Goal: Task Accomplishment & Management: Use online tool/utility

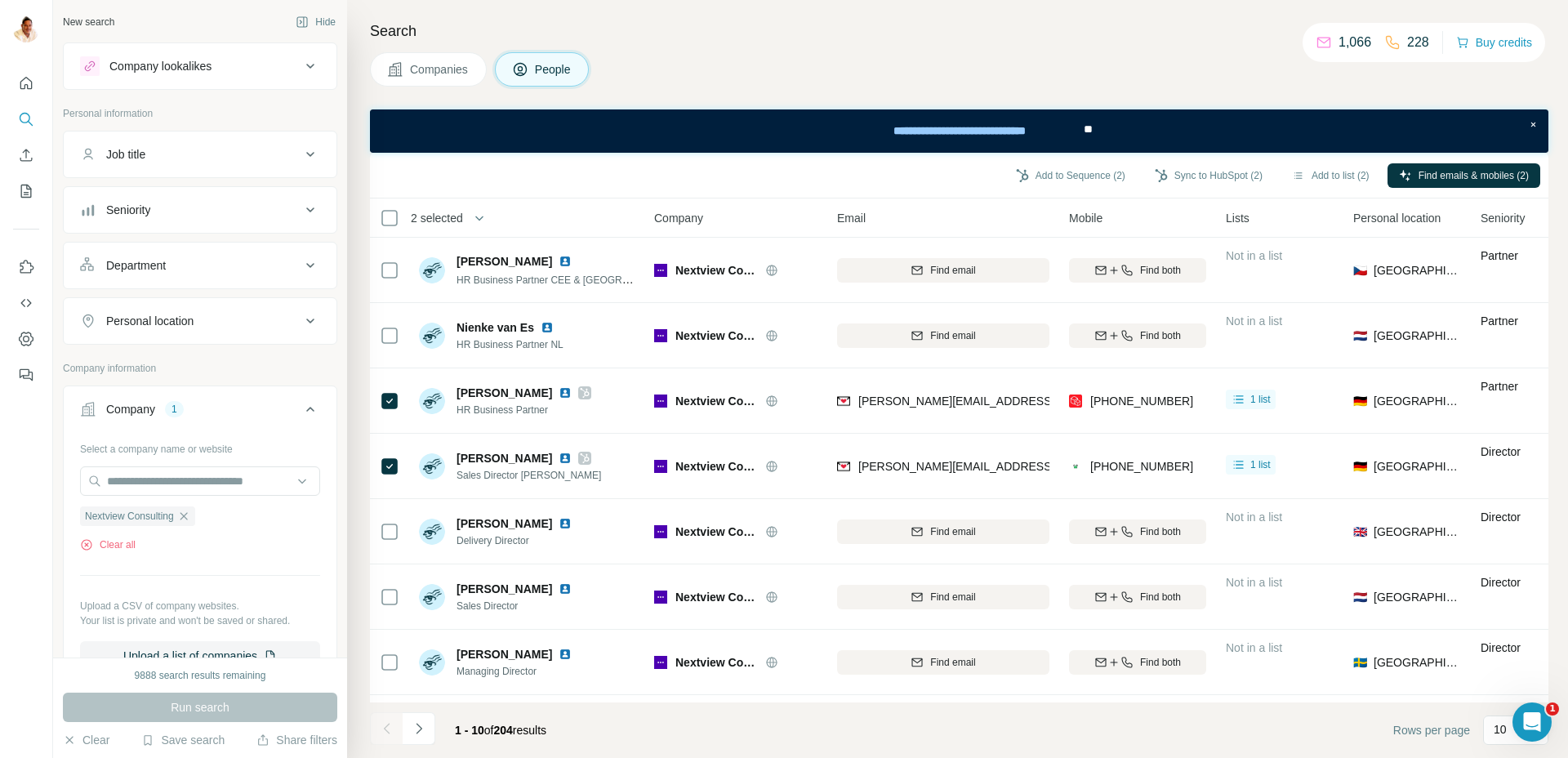
drag, startPoint x: 190, startPoint y: 518, endPoint x: 184, endPoint y: 502, distance: 17.1
click at [189, 518] on icon "button" at bounding box center [183, 516] width 13 height 13
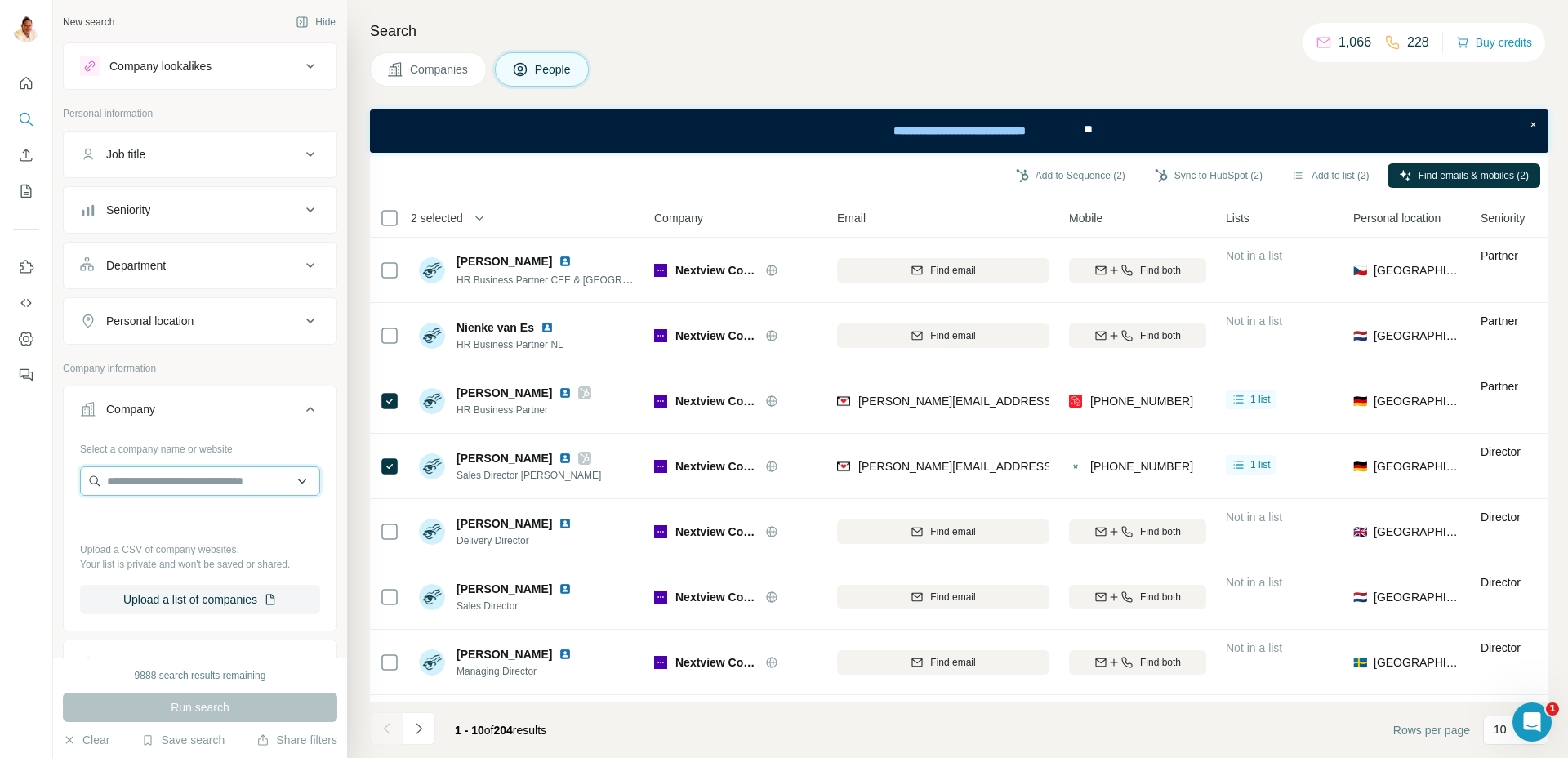
click at [180, 487] on input "text" at bounding box center [199, 480] width 240 height 29
paste input "**********"
drag, startPoint x: 285, startPoint y: 480, endPoint x: 255, endPoint y: 480, distance: 30.0
click at [255, 481] on input "**********" at bounding box center [199, 480] width 240 height 29
type input "**********"
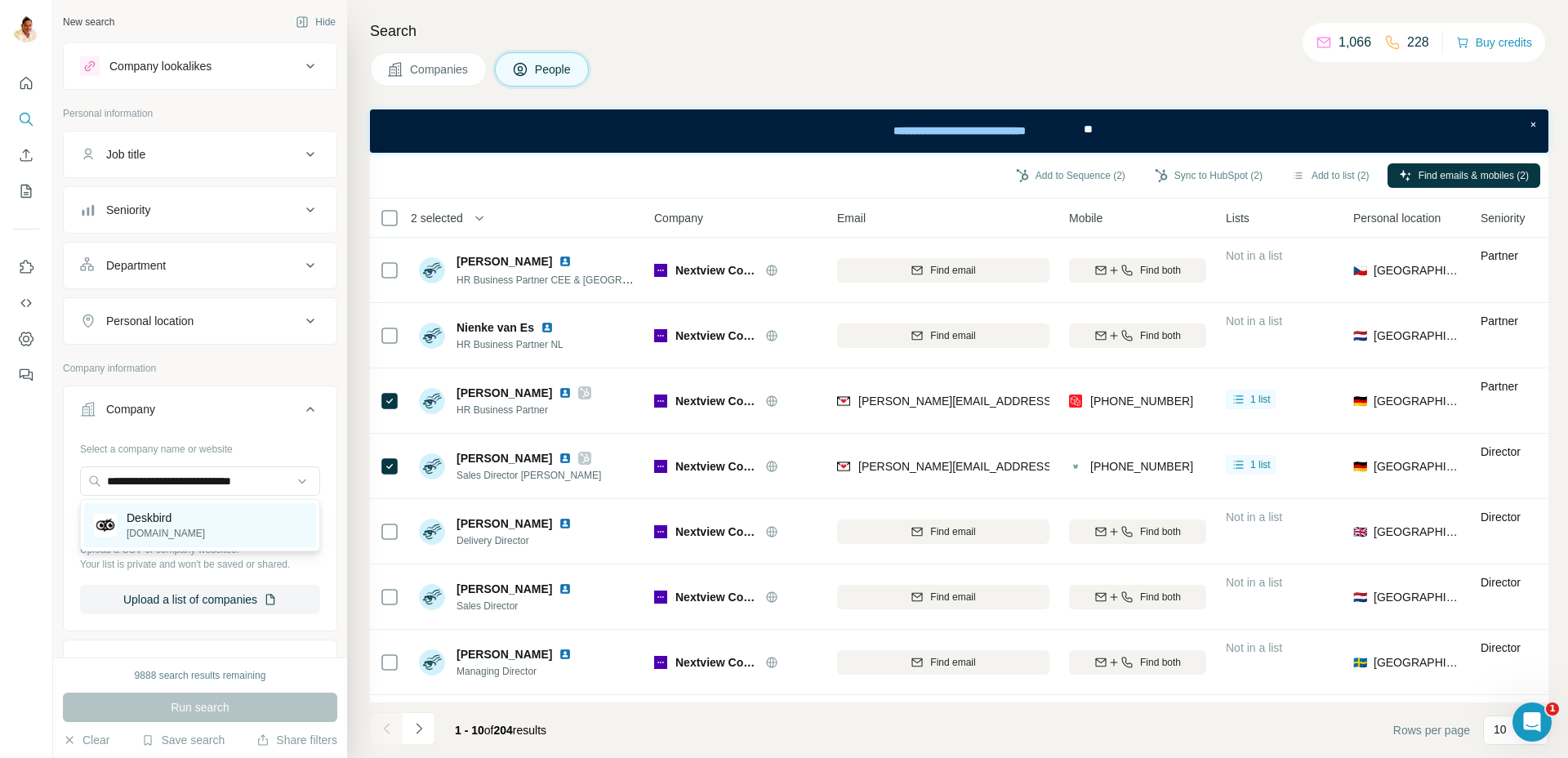
click at [249, 517] on div "Deskbird [DOMAIN_NAME]" at bounding box center [200, 525] width 232 height 44
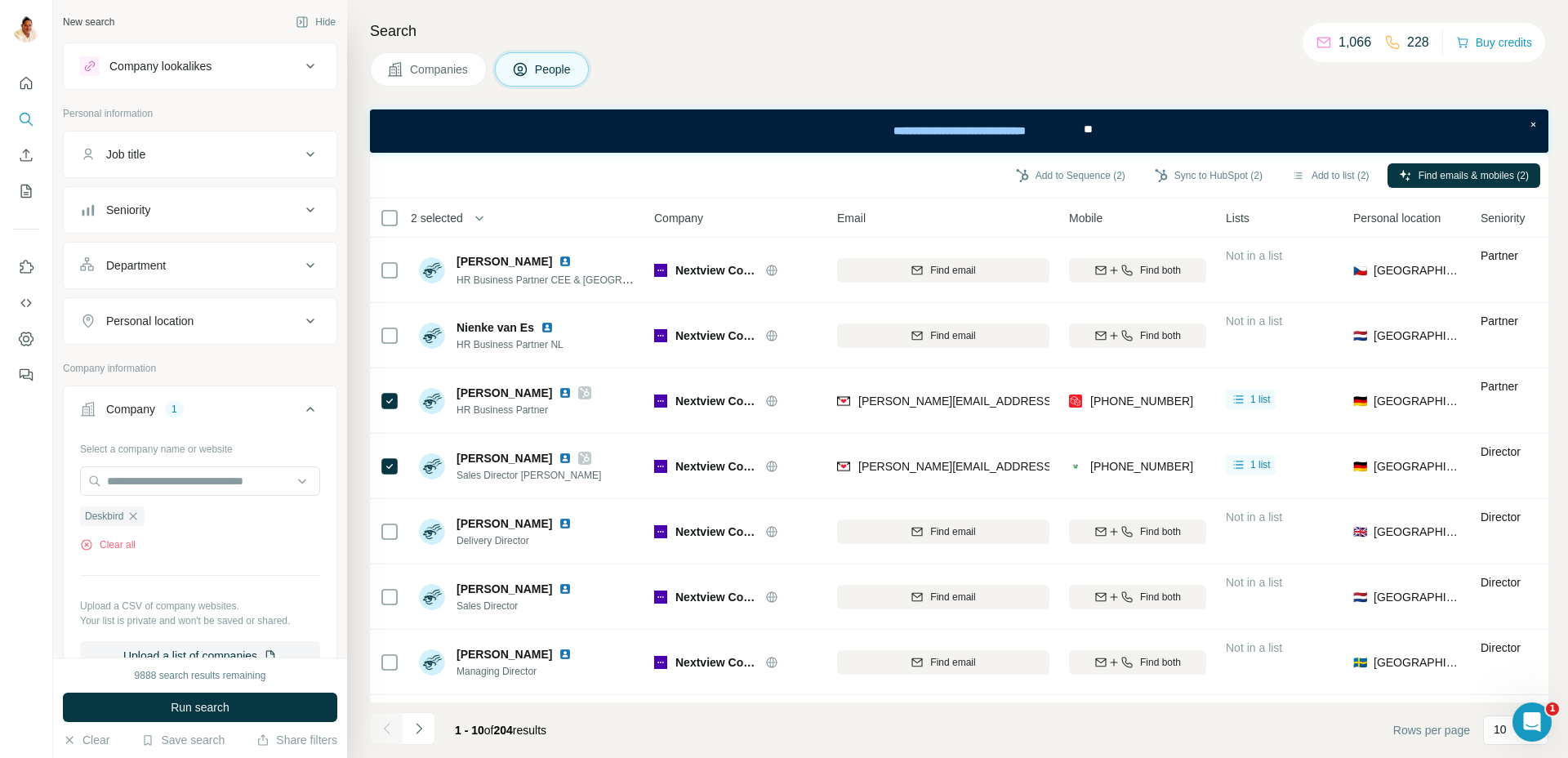
click at [205, 705] on span "Run search" at bounding box center [199, 707] width 59 height 17
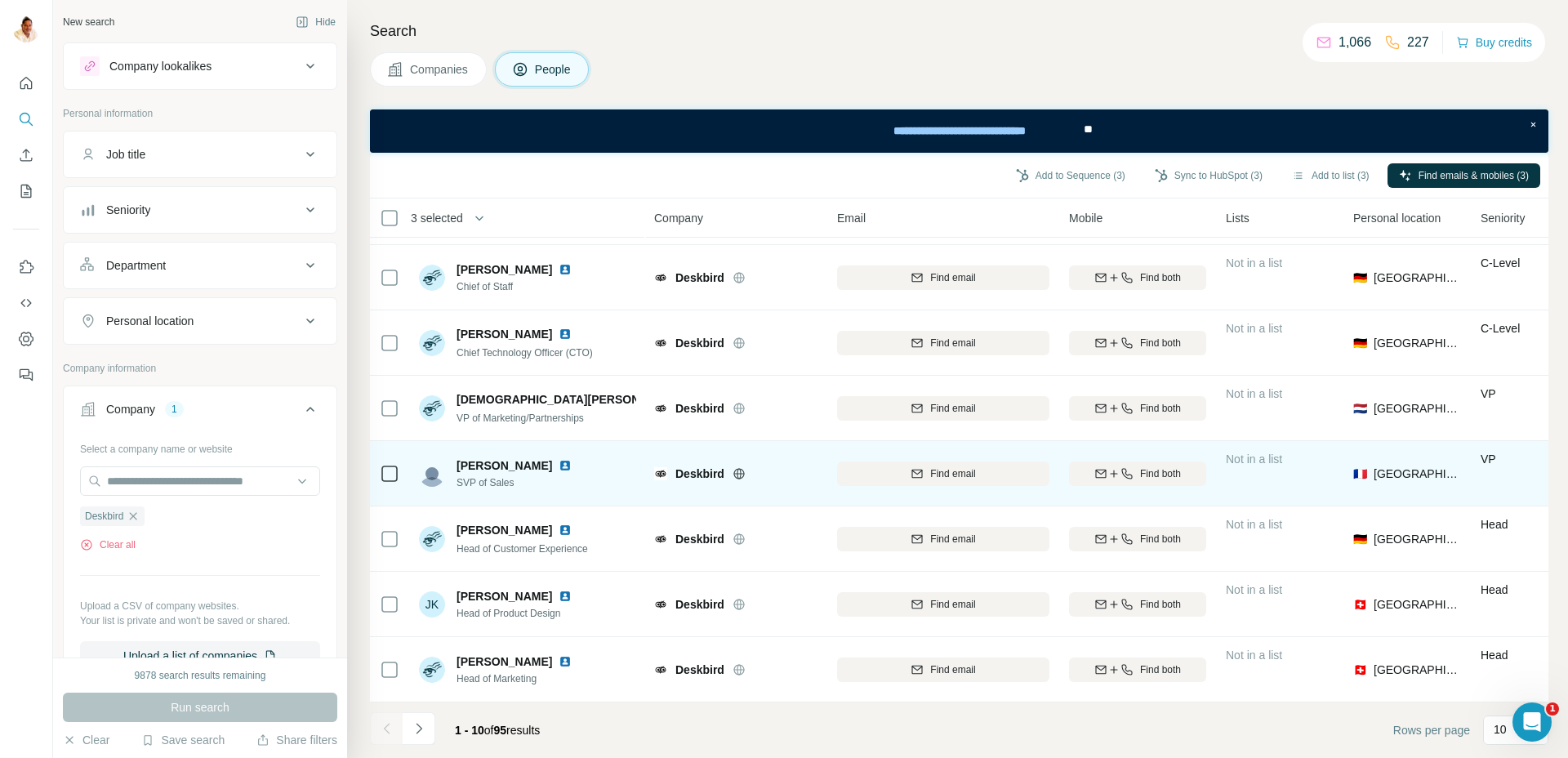
scroll to position [189, 0]
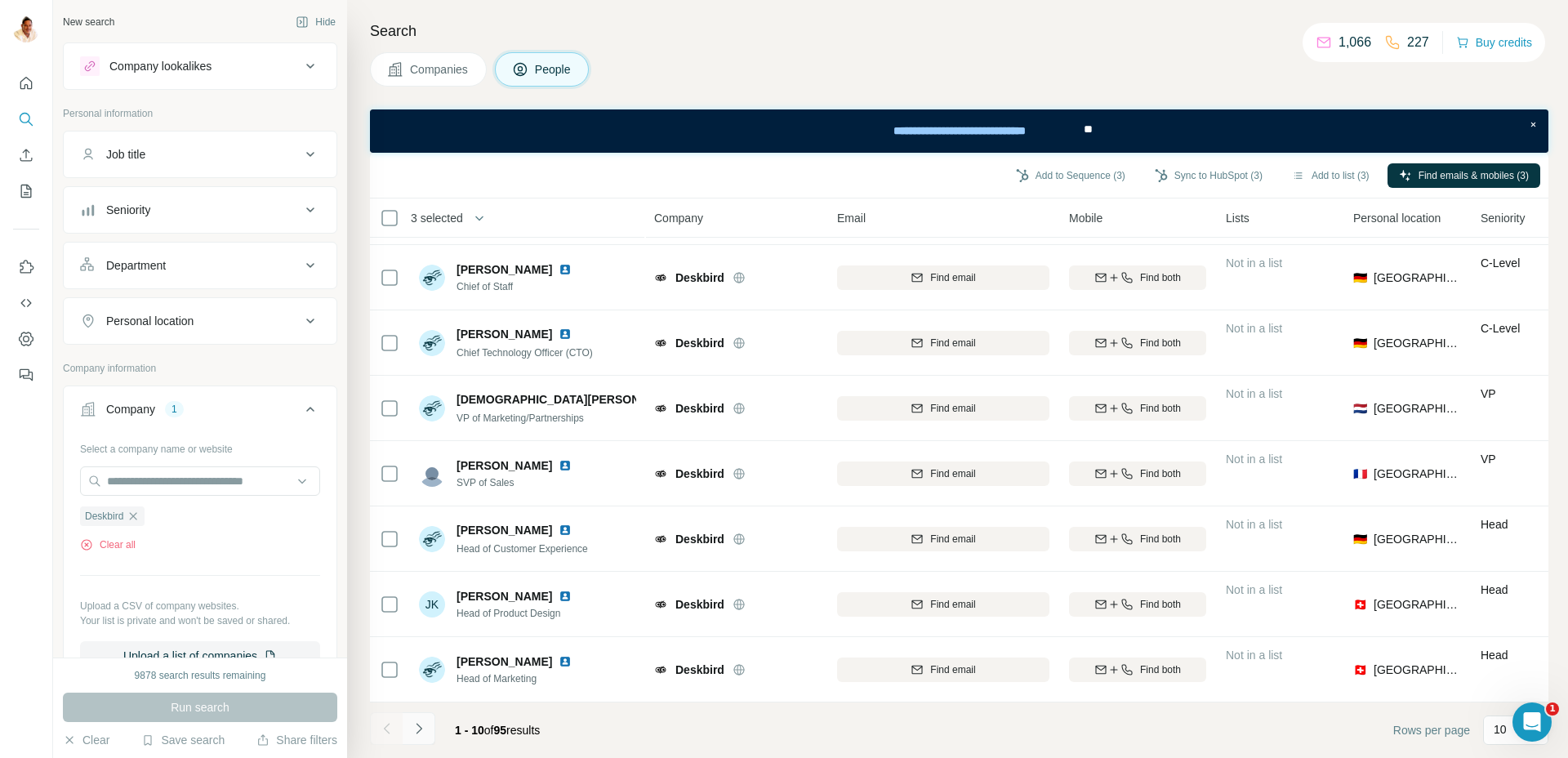
click at [421, 730] on icon "Navigate to next page" at bounding box center [419, 728] width 17 height 17
click at [419, 725] on icon "Navigate to next page" at bounding box center [419, 728] width 17 height 17
click at [422, 726] on icon "Navigate to next page" at bounding box center [419, 728] width 17 height 17
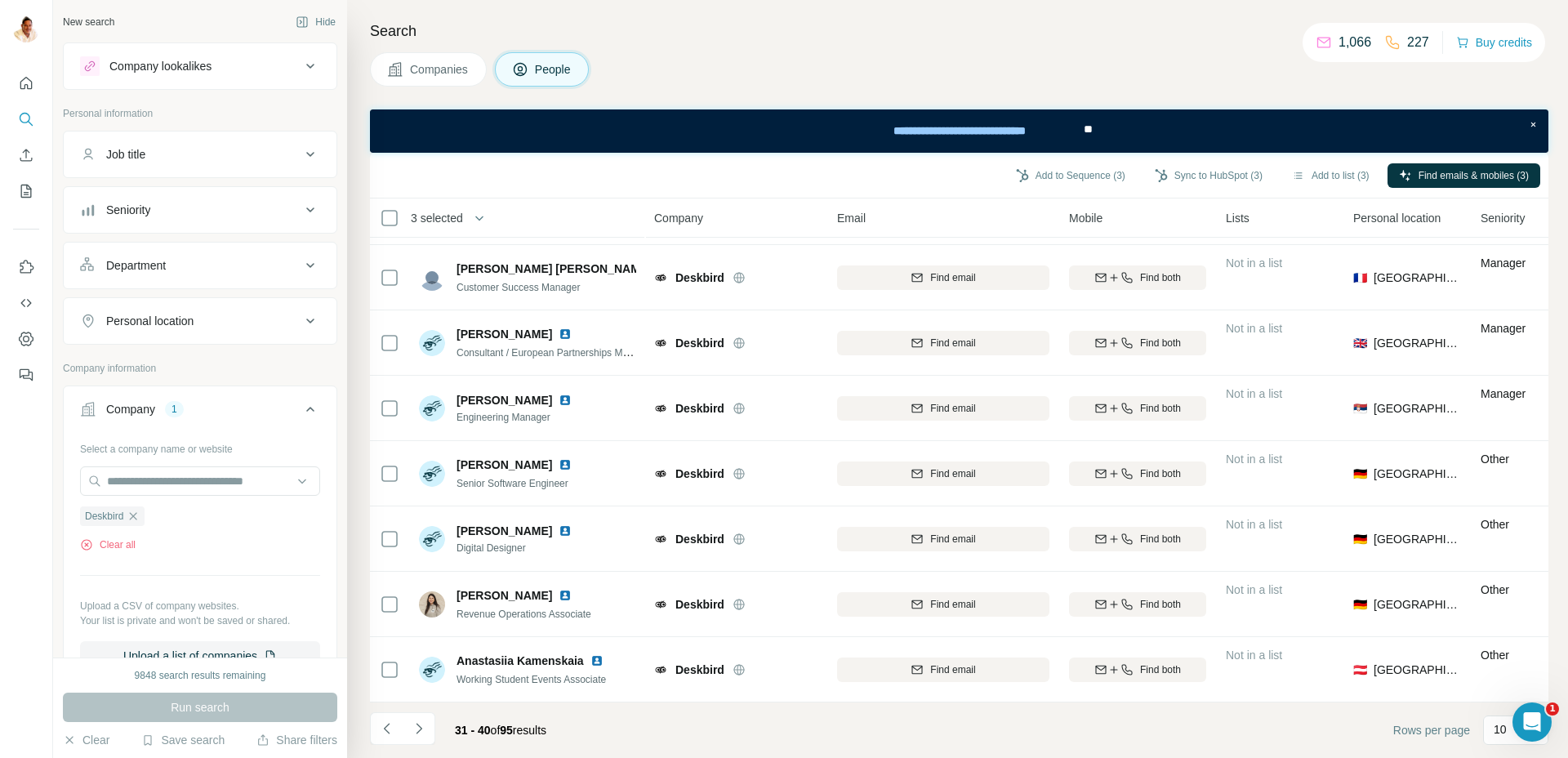
click at [411, 727] on icon "Navigate to next page" at bounding box center [419, 728] width 17 height 17
click at [421, 729] on icon "Navigate to next page" at bounding box center [419, 728] width 17 height 17
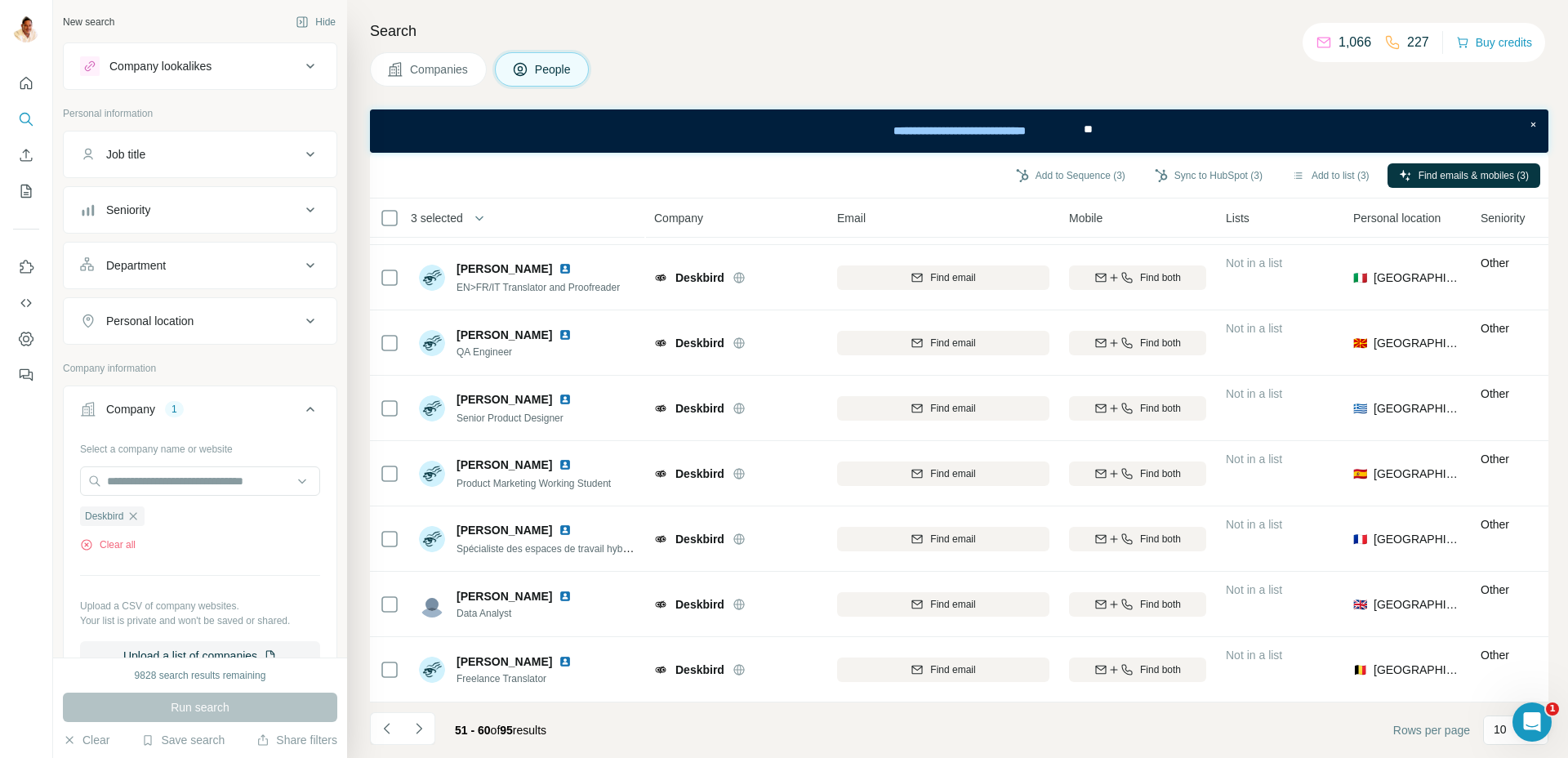
click at [415, 725] on icon "Navigate to next page" at bounding box center [419, 728] width 17 height 17
click at [411, 726] on icon "Navigate to next page" at bounding box center [419, 728] width 17 height 17
click at [411, 722] on icon "Navigate to next page" at bounding box center [419, 728] width 17 height 17
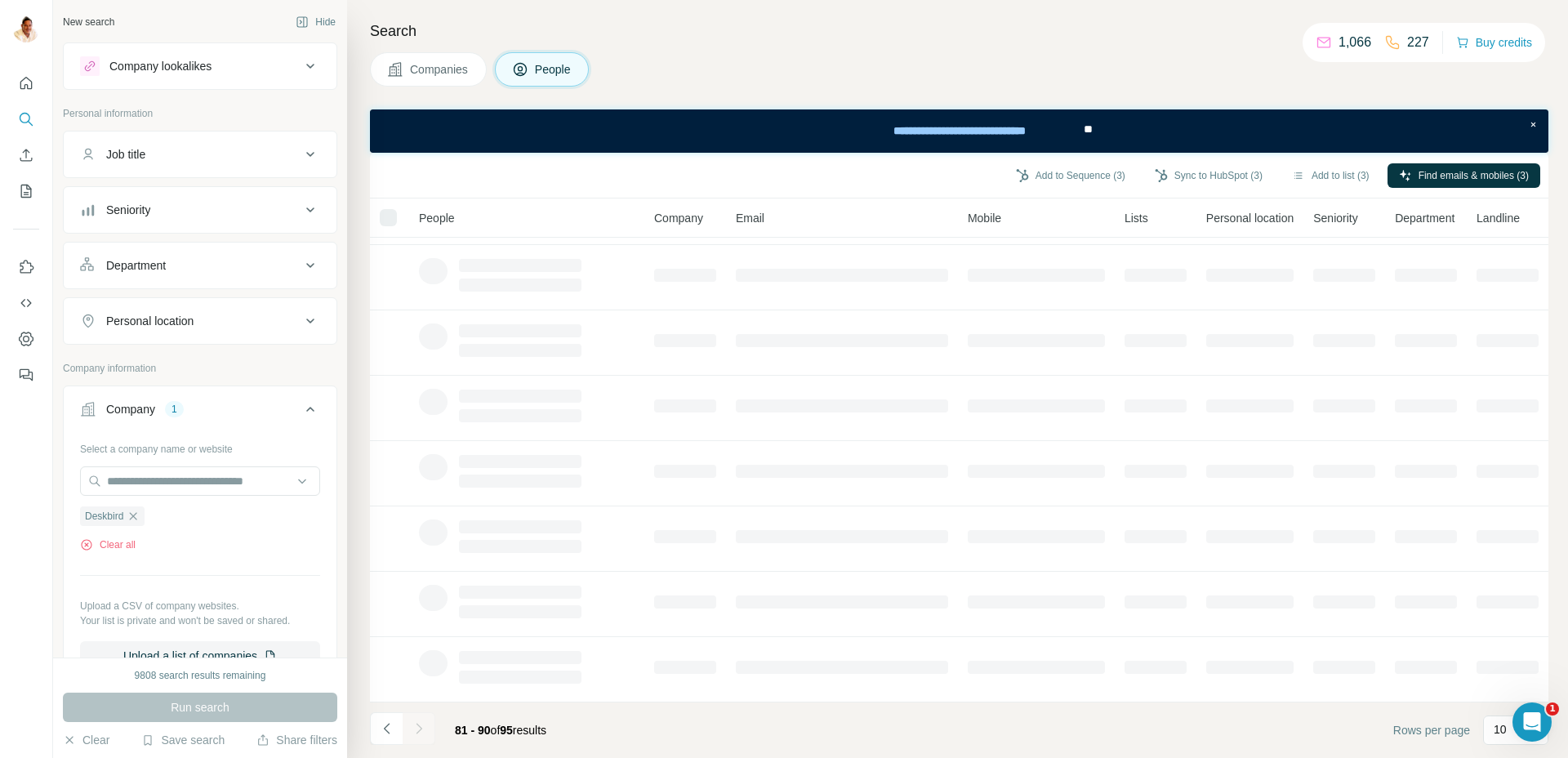
scroll to position [0, 0]
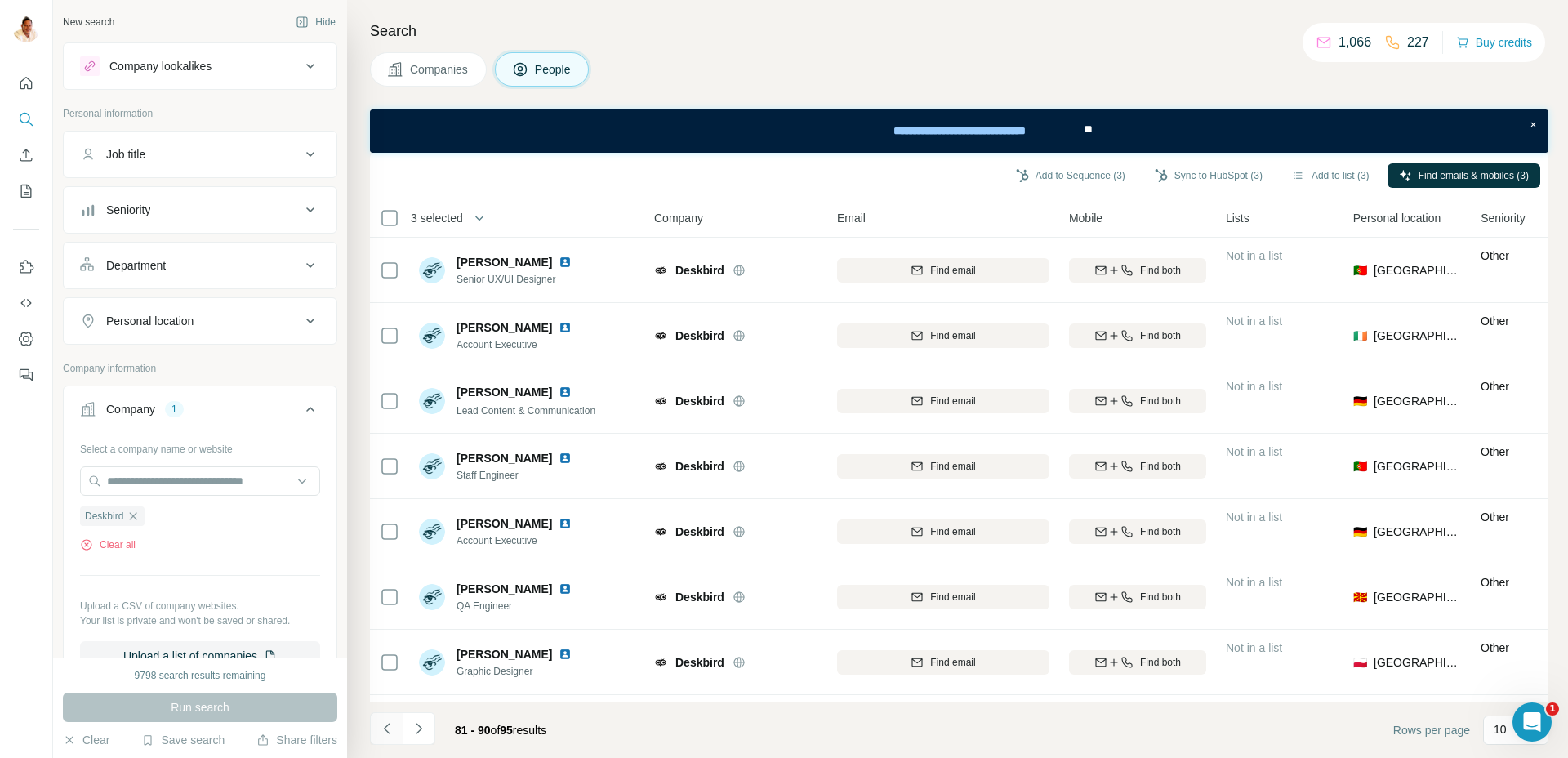
click at [395, 726] on button "Navigate to previous page" at bounding box center [385, 728] width 32 height 32
click at [1192, 175] on button "Sync to HubSpot (3)" at bounding box center [1208, 176] width 131 height 25
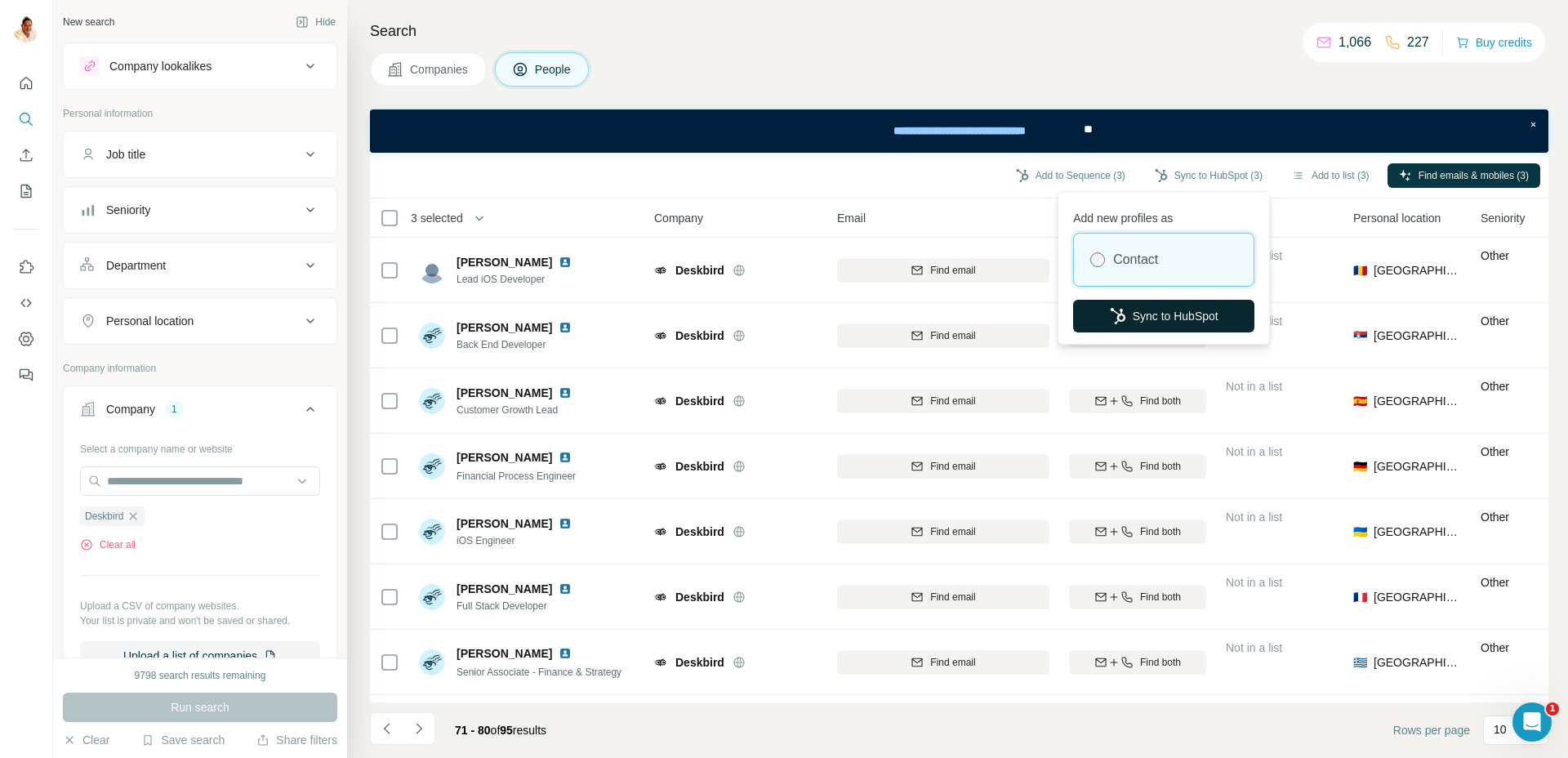
click at [1150, 317] on button "Sync to HubSpot" at bounding box center [1163, 315] width 181 height 32
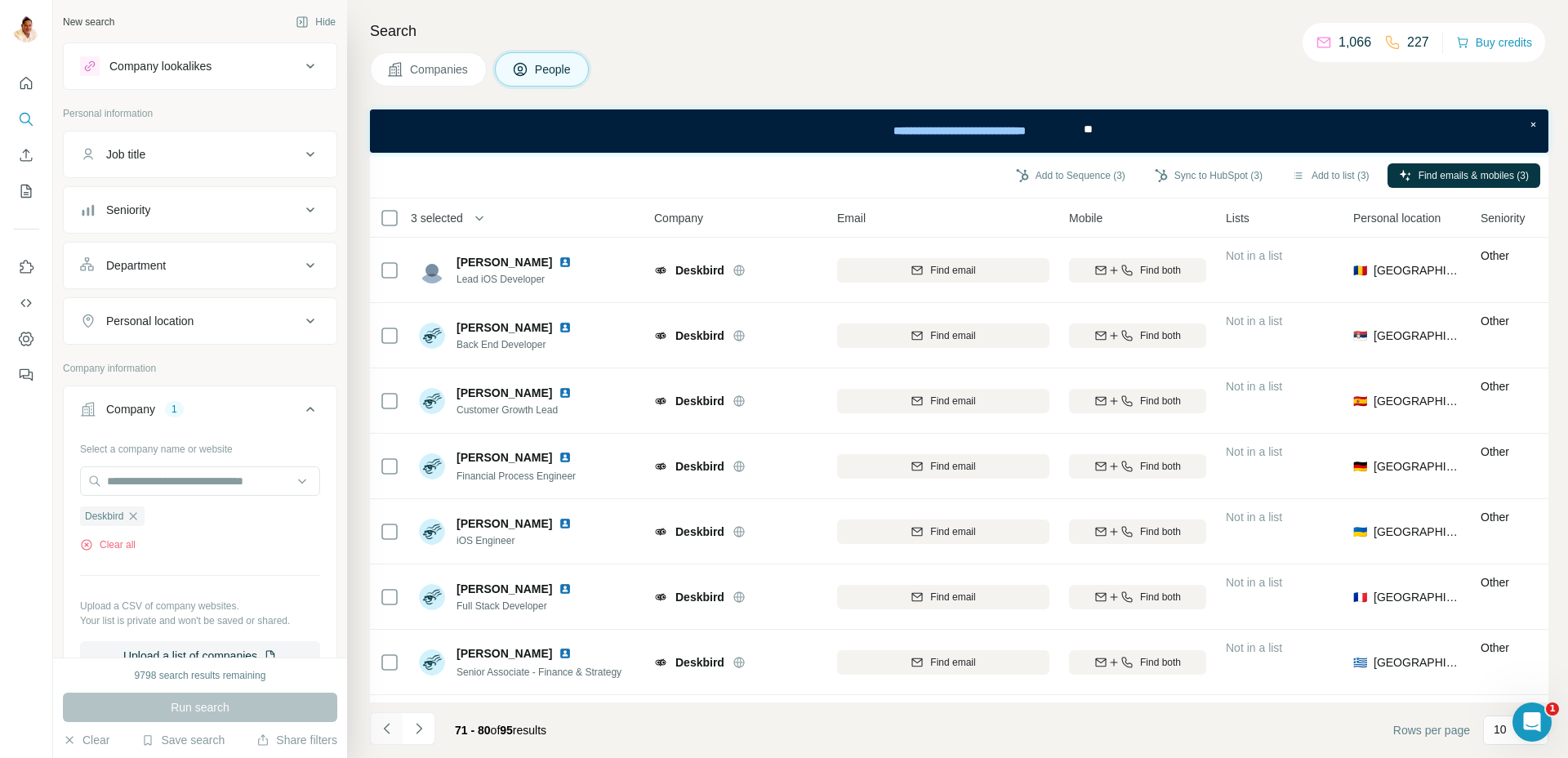
click at [386, 729] on icon "Navigate to previous page" at bounding box center [387, 728] width 17 height 17
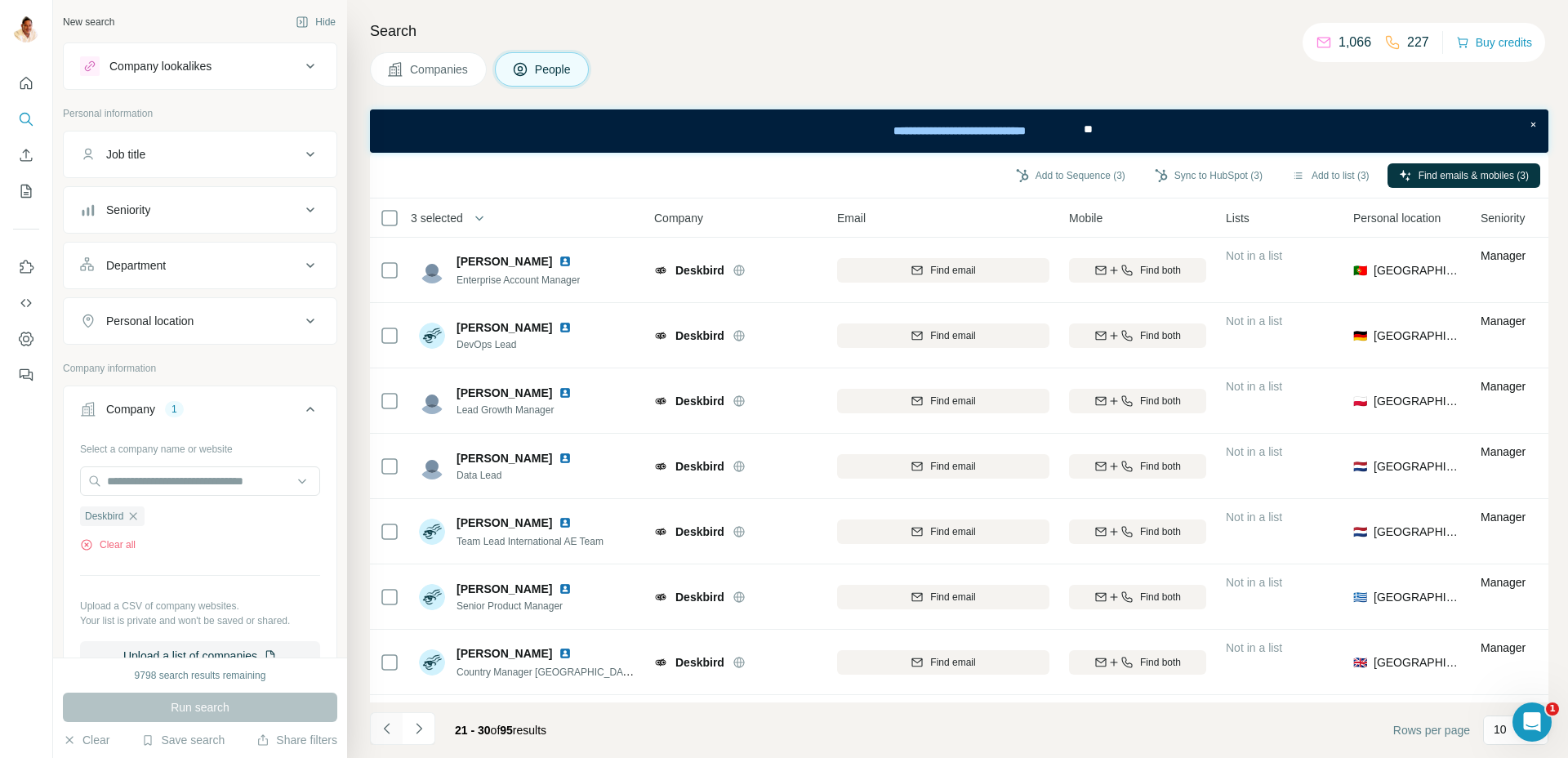
click at [386, 729] on icon "Navigate to previous page" at bounding box center [387, 728] width 17 height 17
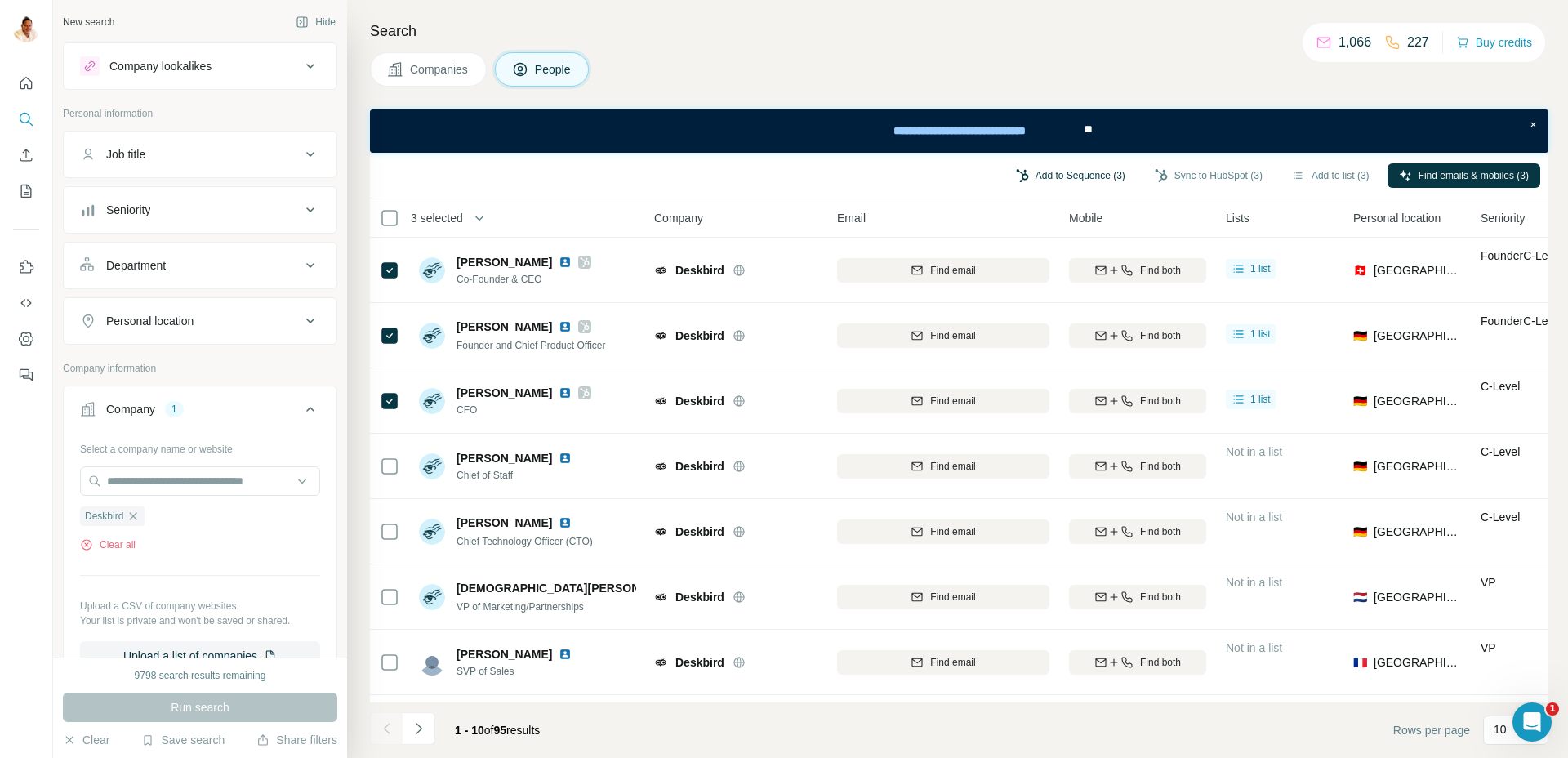
click at [1093, 171] on button "Add to Sequence (3)" at bounding box center [1070, 176] width 133 height 25
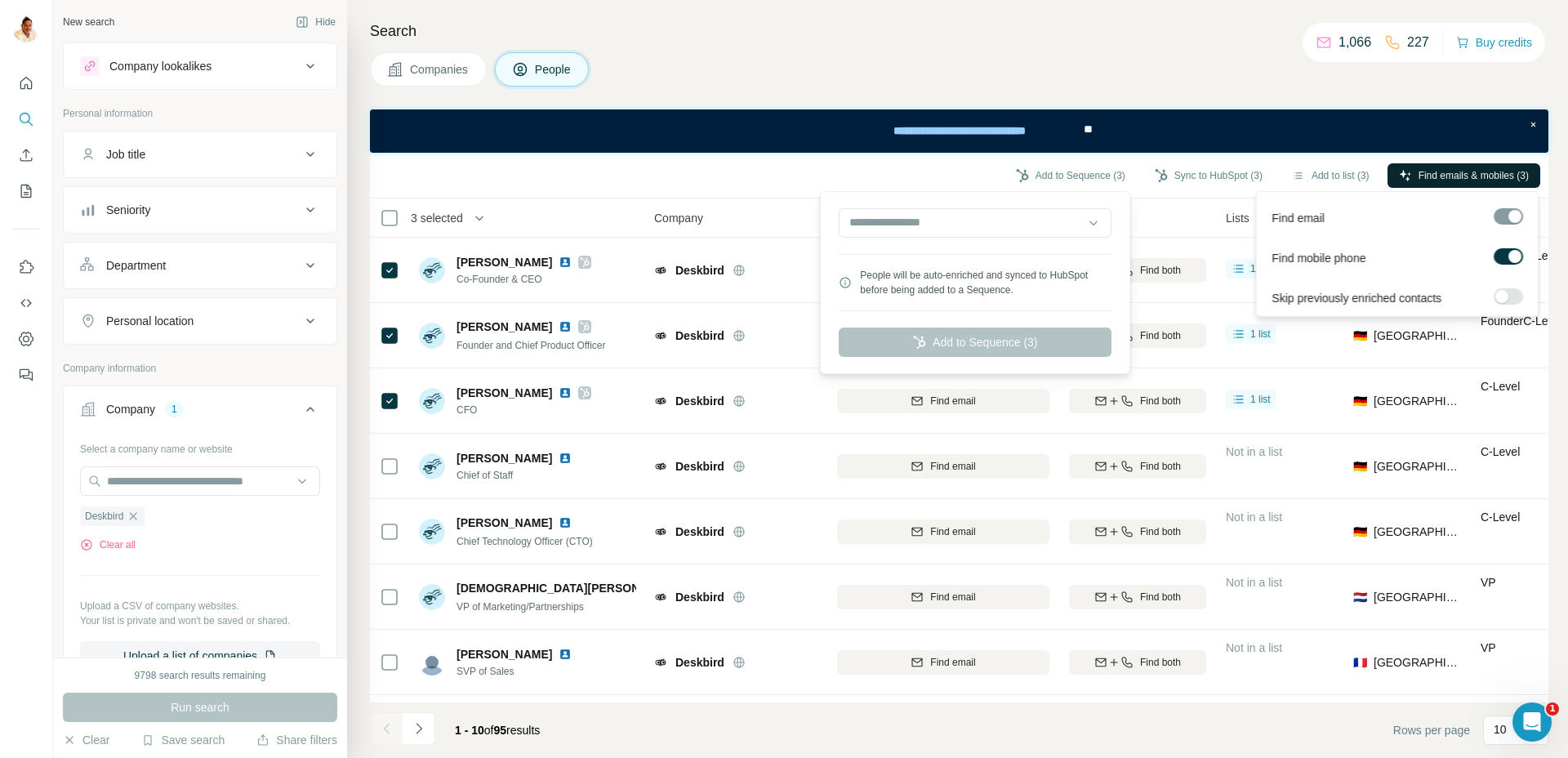
click at [1456, 172] on span "Find emails & mobiles (3)" at bounding box center [1474, 176] width 111 height 15
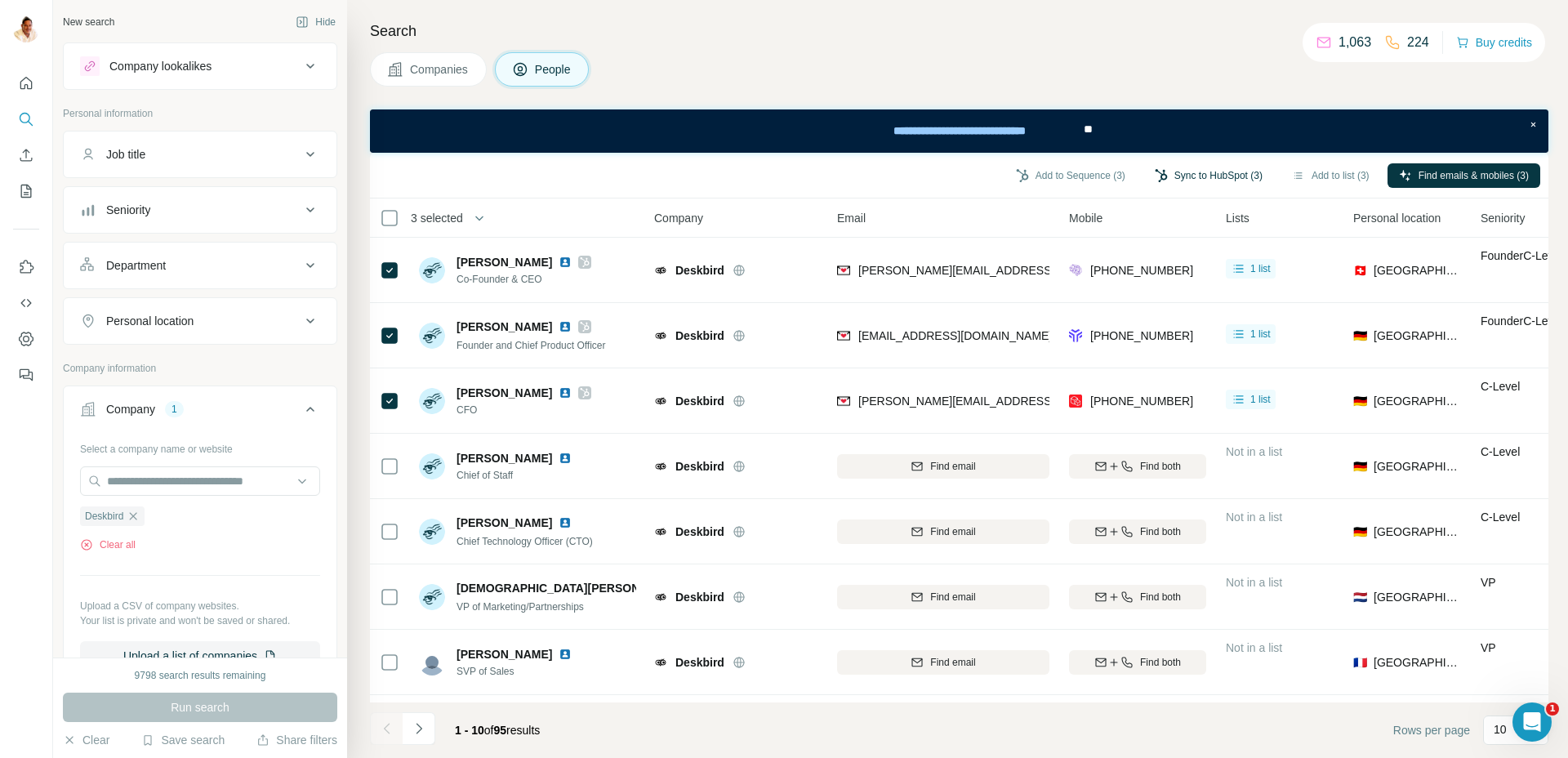
click at [1209, 170] on button "Sync to HubSpot (3)" at bounding box center [1208, 176] width 131 height 25
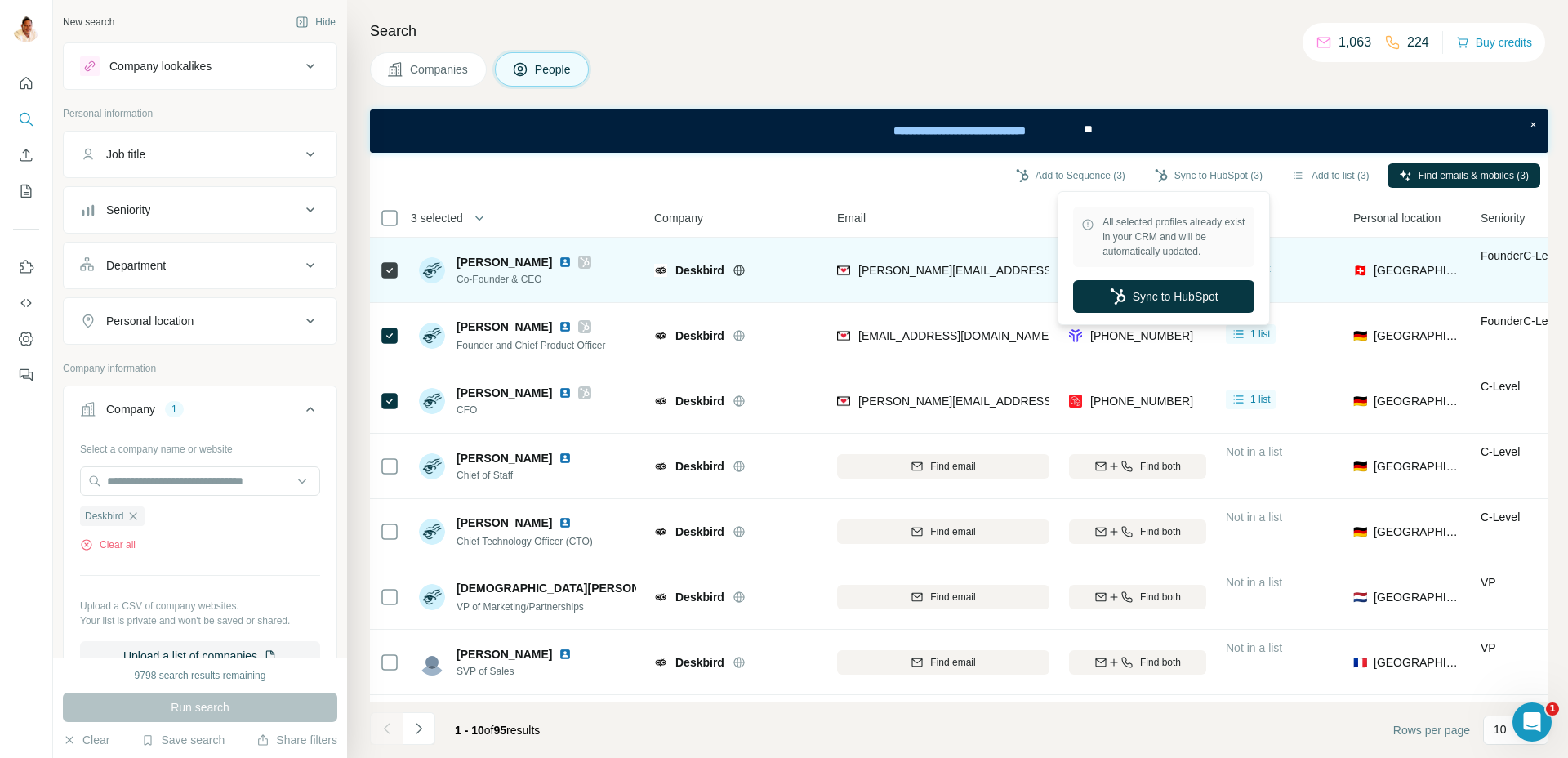
drag, startPoint x: 1140, startPoint y: 292, endPoint x: 1032, endPoint y: 255, distance: 114.2
click at [1139, 292] on button "Sync to HubSpot" at bounding box center [1163, 296] width 181 height 32
